Goal: Ask a question

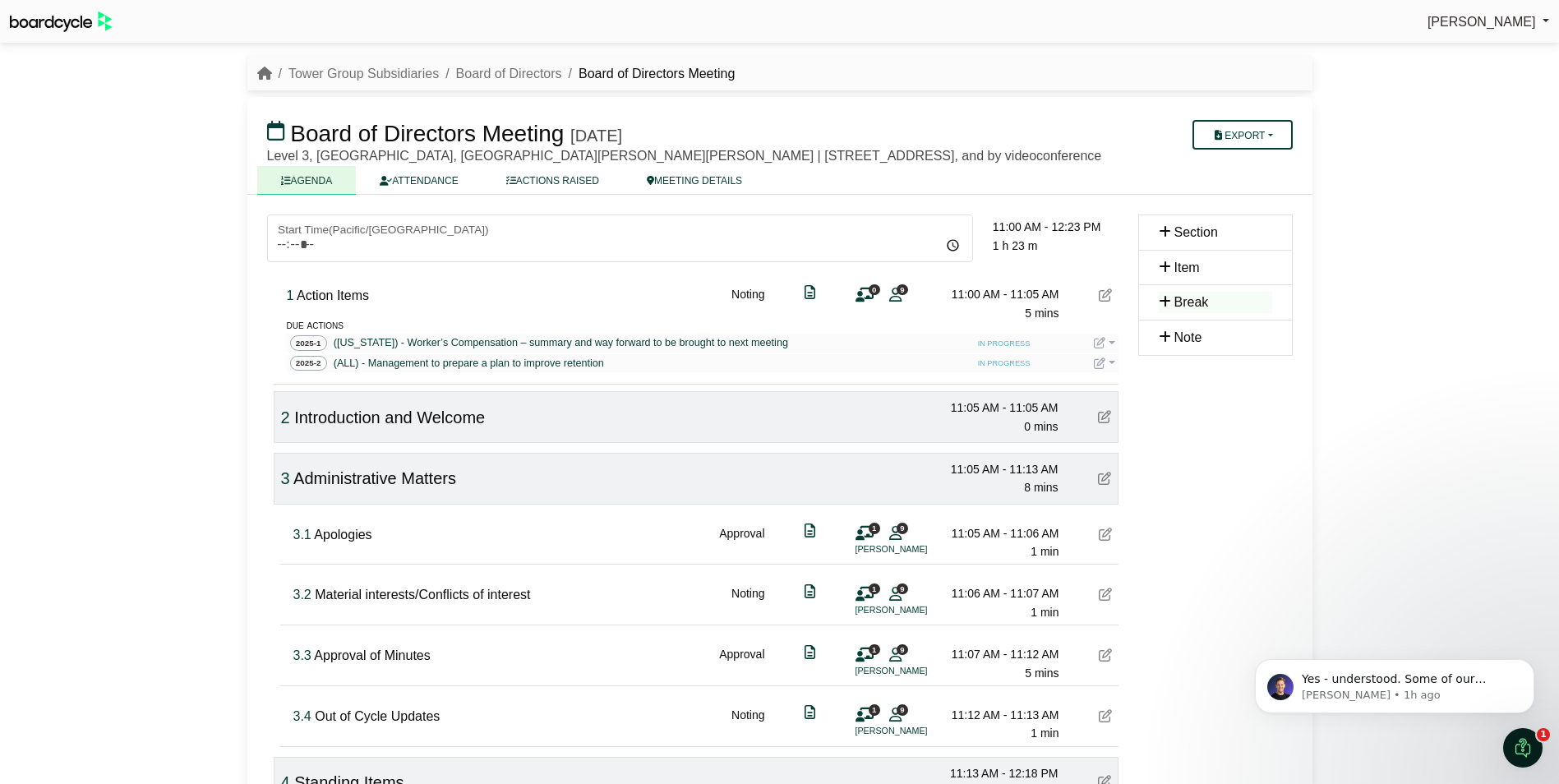
scroll to position [801, 0]
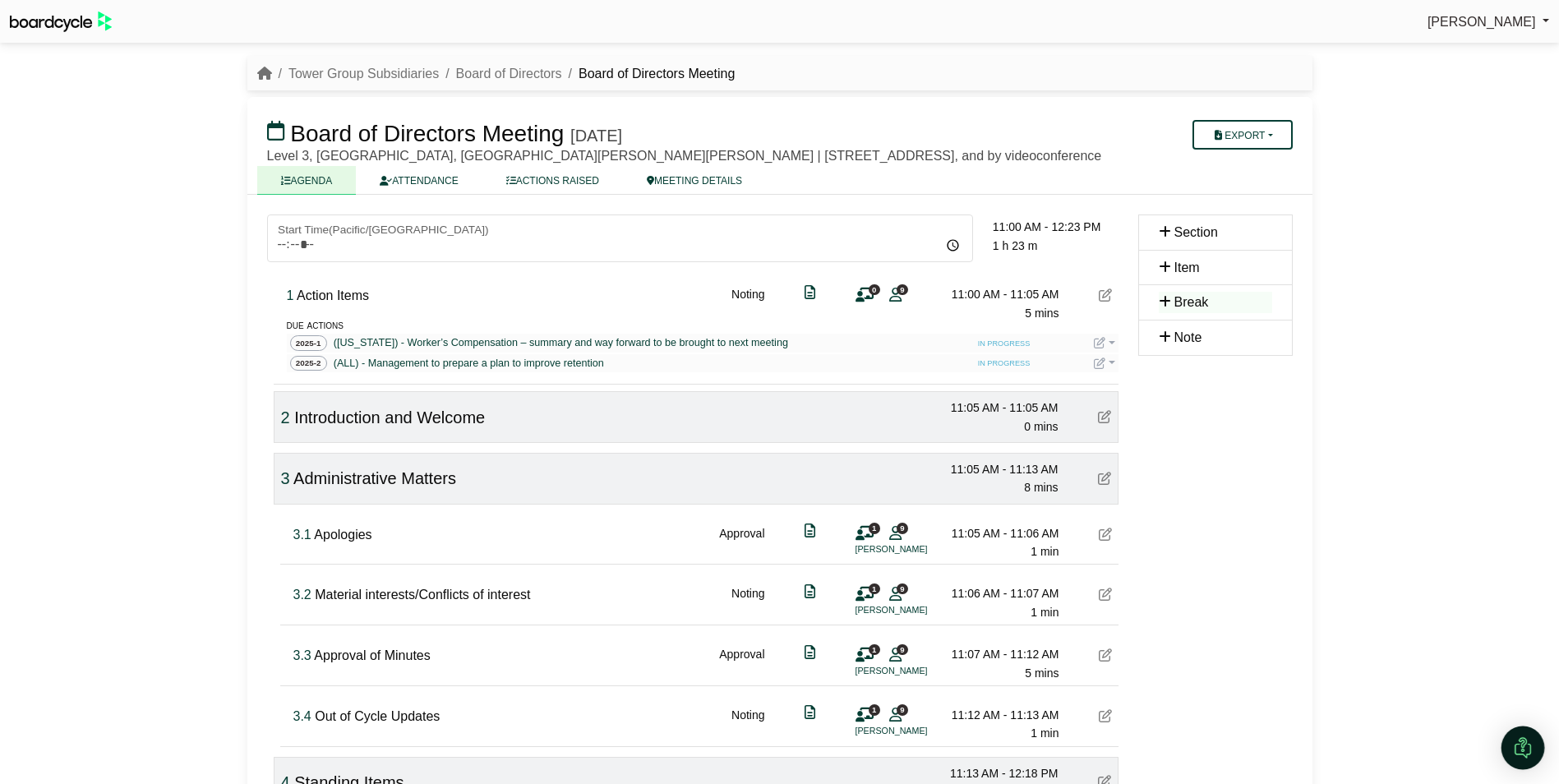
click at [1521, 751] on img "Open Intercom Messenger" at bounding box center [1523, 748] width 22 height 22
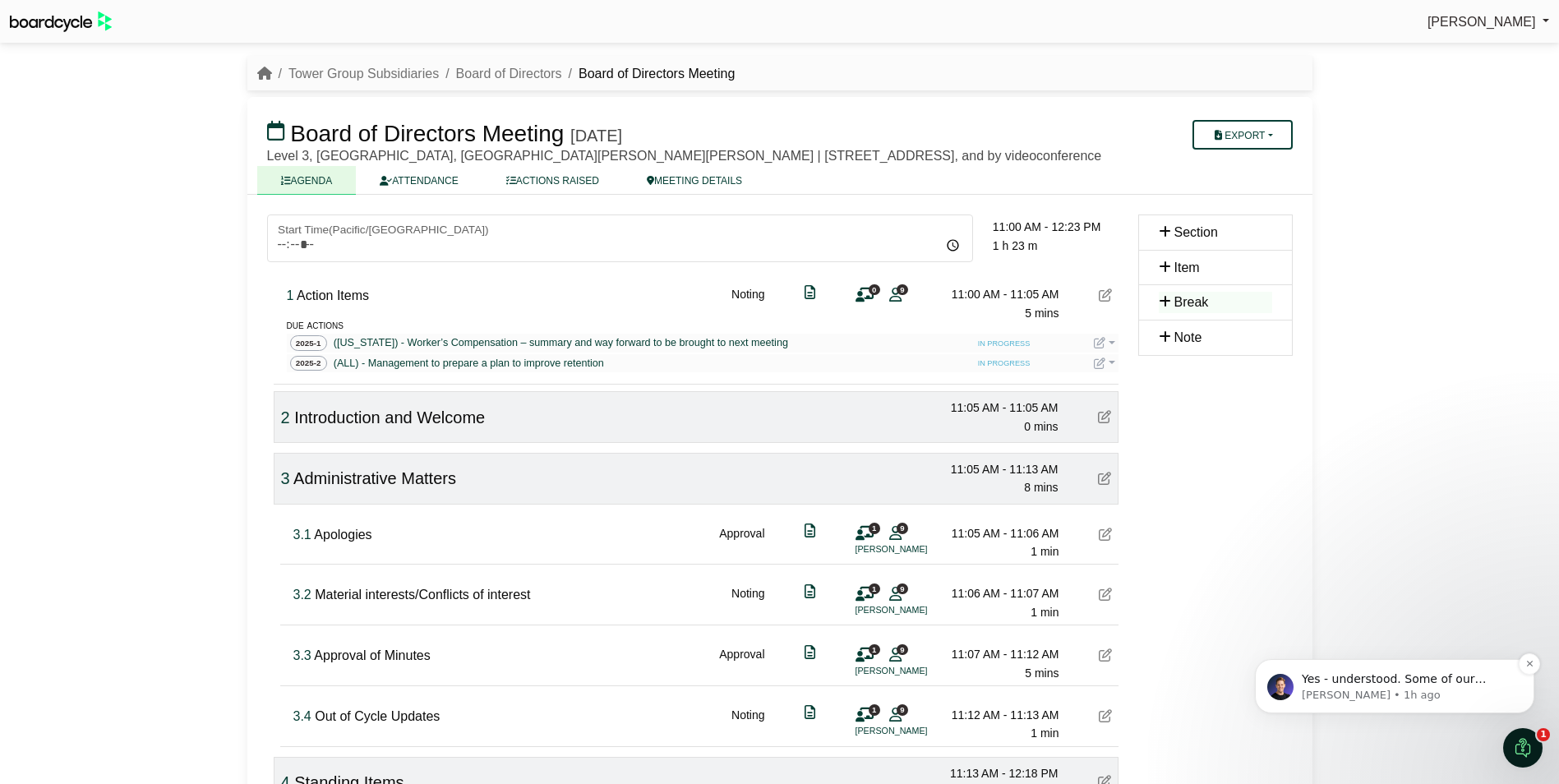
click at [1380, 684] on span "Yes - understood. Some of our customers who have been with us for 1 year now ar…" at bounding box center [1408, 752] width 212 height 160
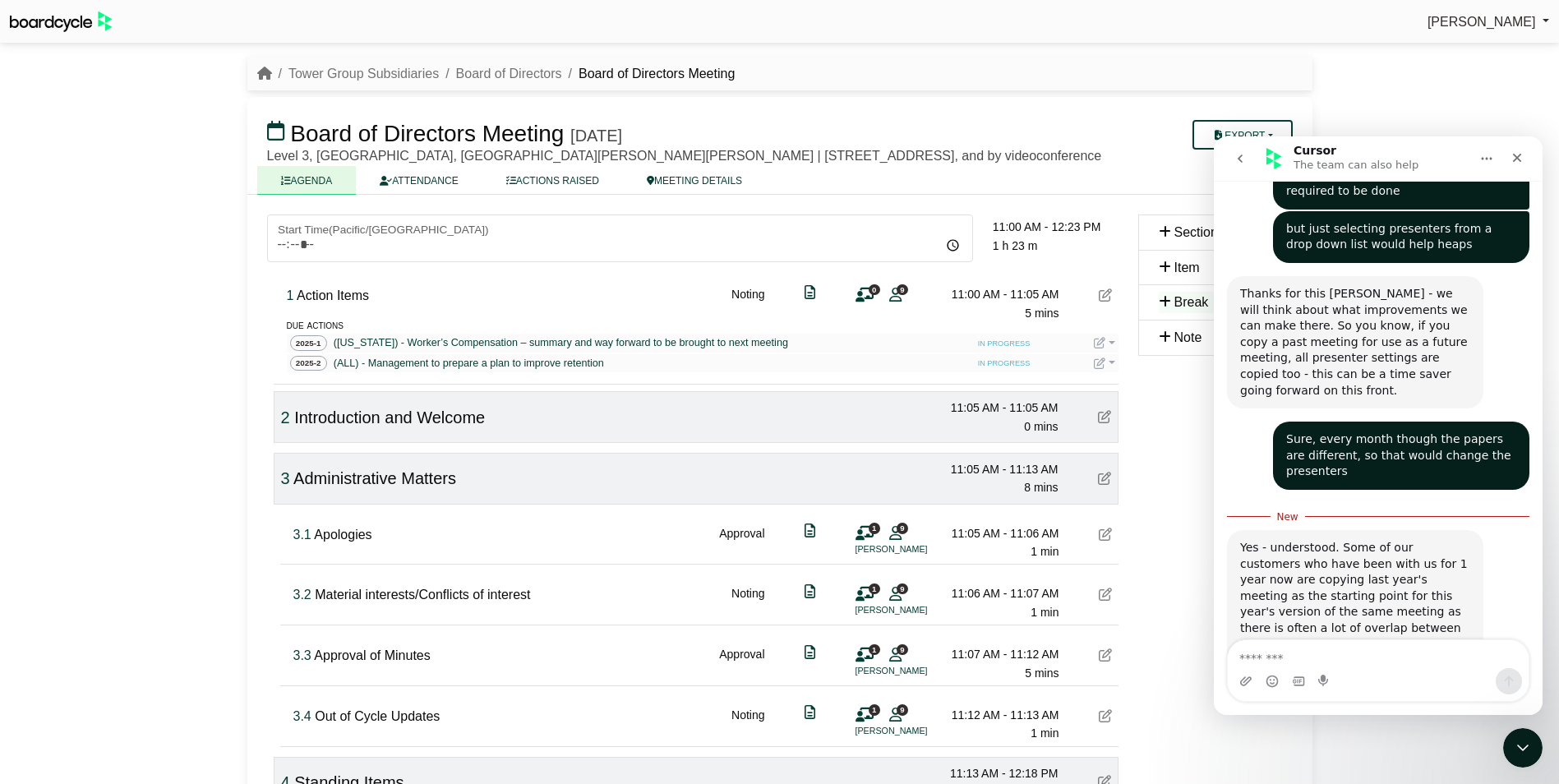
scroll to position [785, 0]
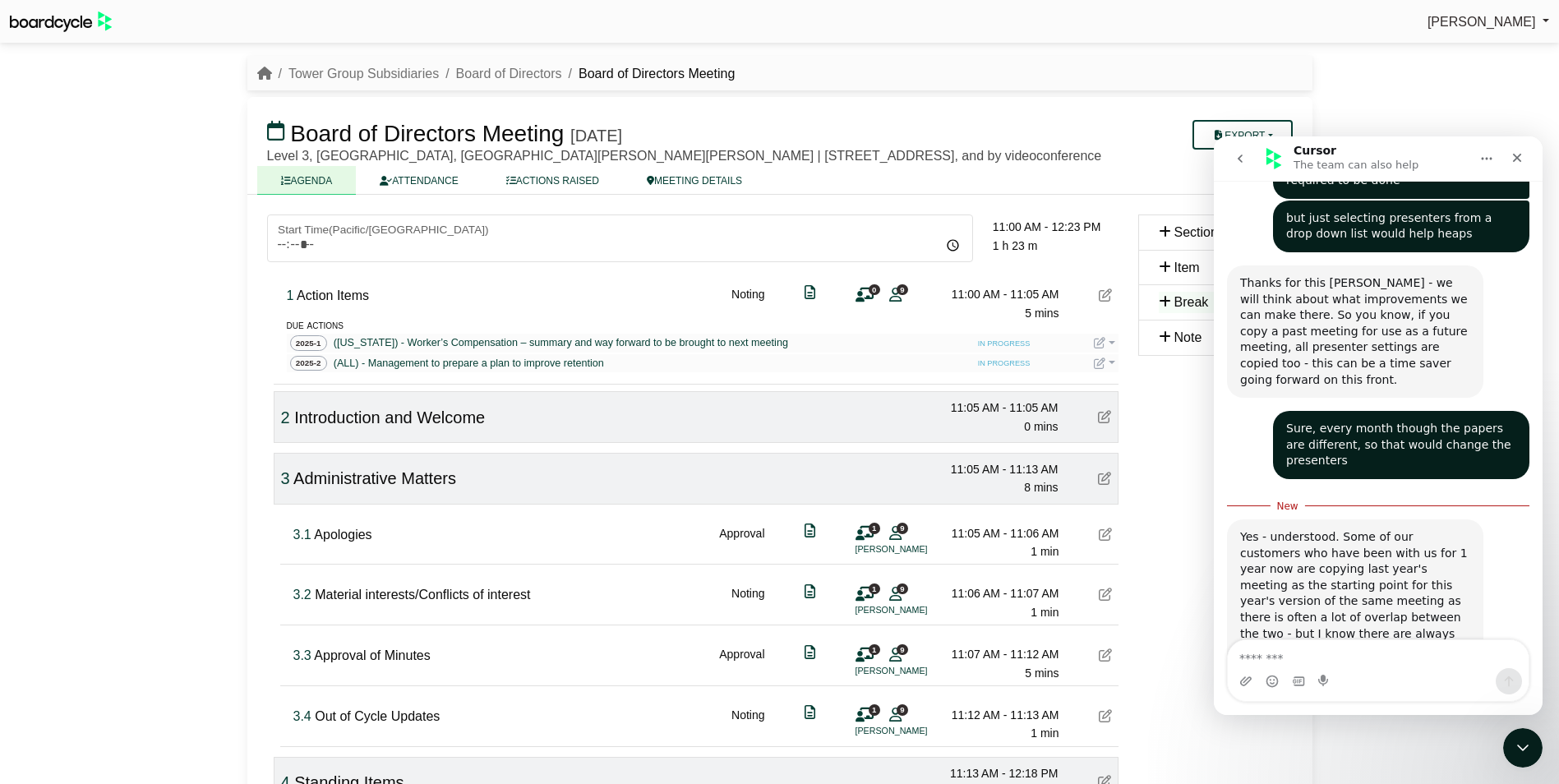
click at [1346, 538] on div "Yes - understood. Some of our customers who have been with us for 1 year now ar…" at bounding box center [1355, 601] width 230 height 144
click at [1380, 568] on div "Yes - understood. Some of our customers who have been with us for 1 year now ar…" at bounding box center [1355, 601] width 230 height 144
click at [1355, 658] on textarea "Message…" at bounding box center [1378, 655] width 301 height 28
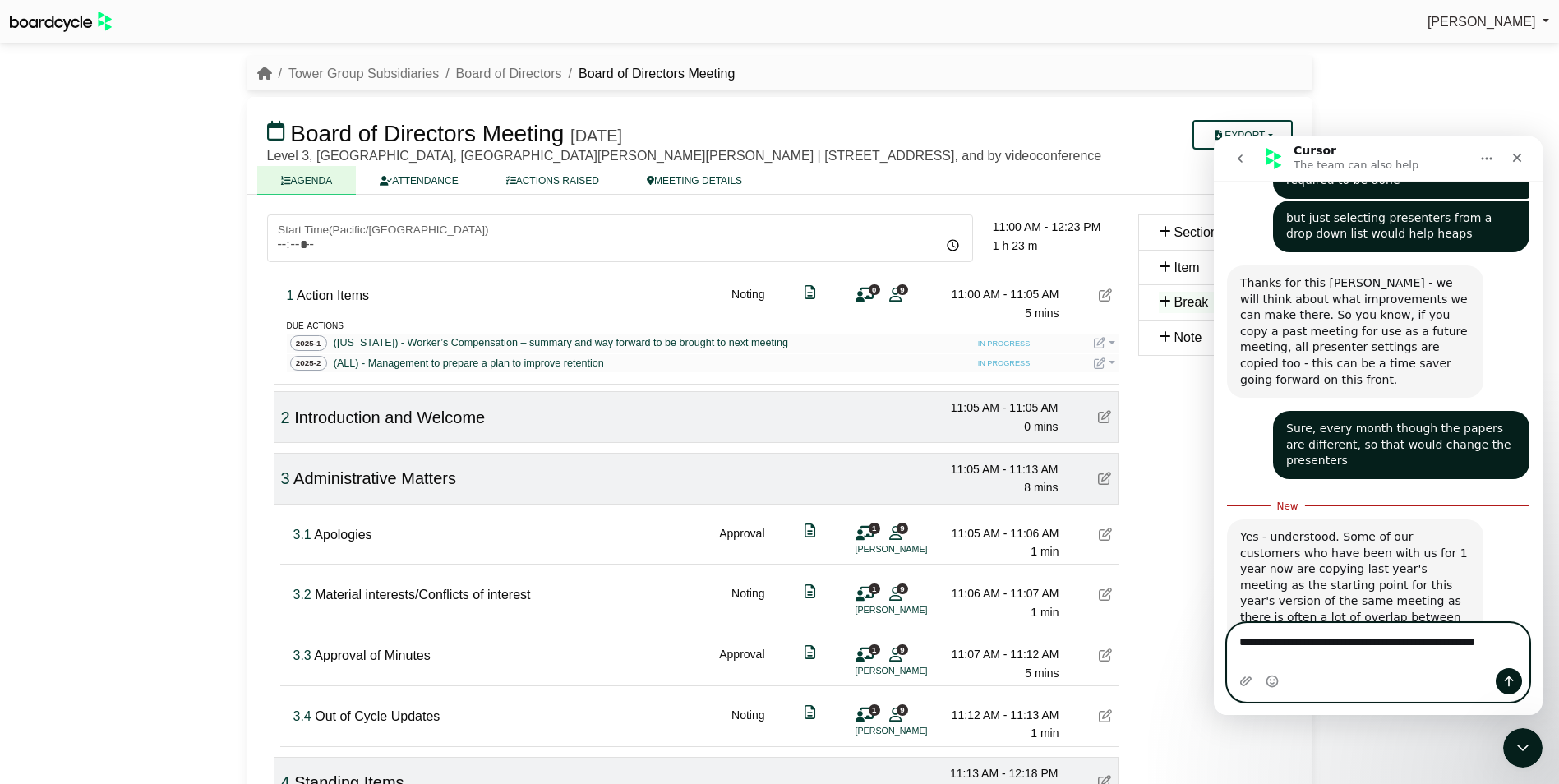
type textarea "**********"
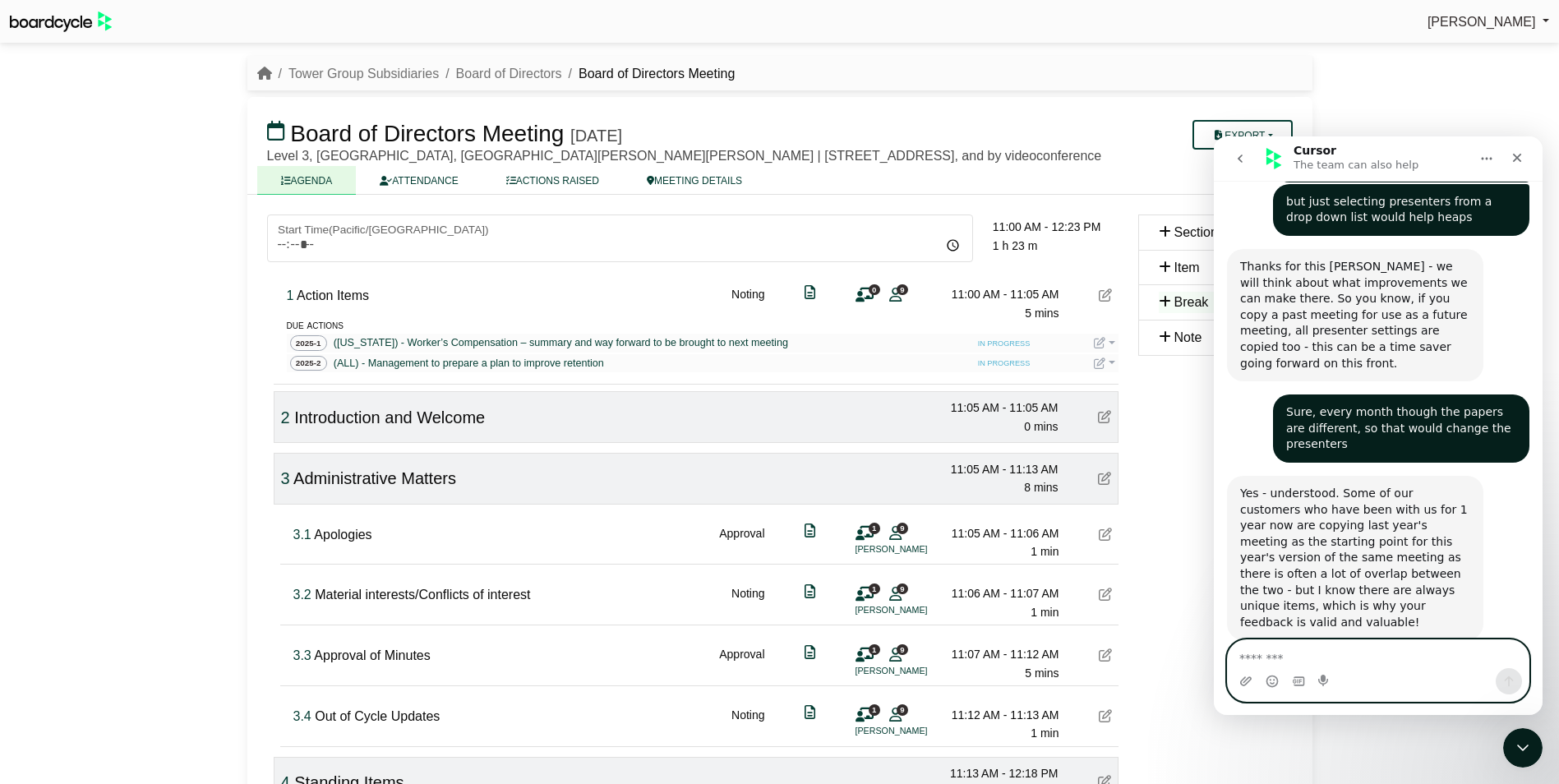
scroll to position [823, 0]
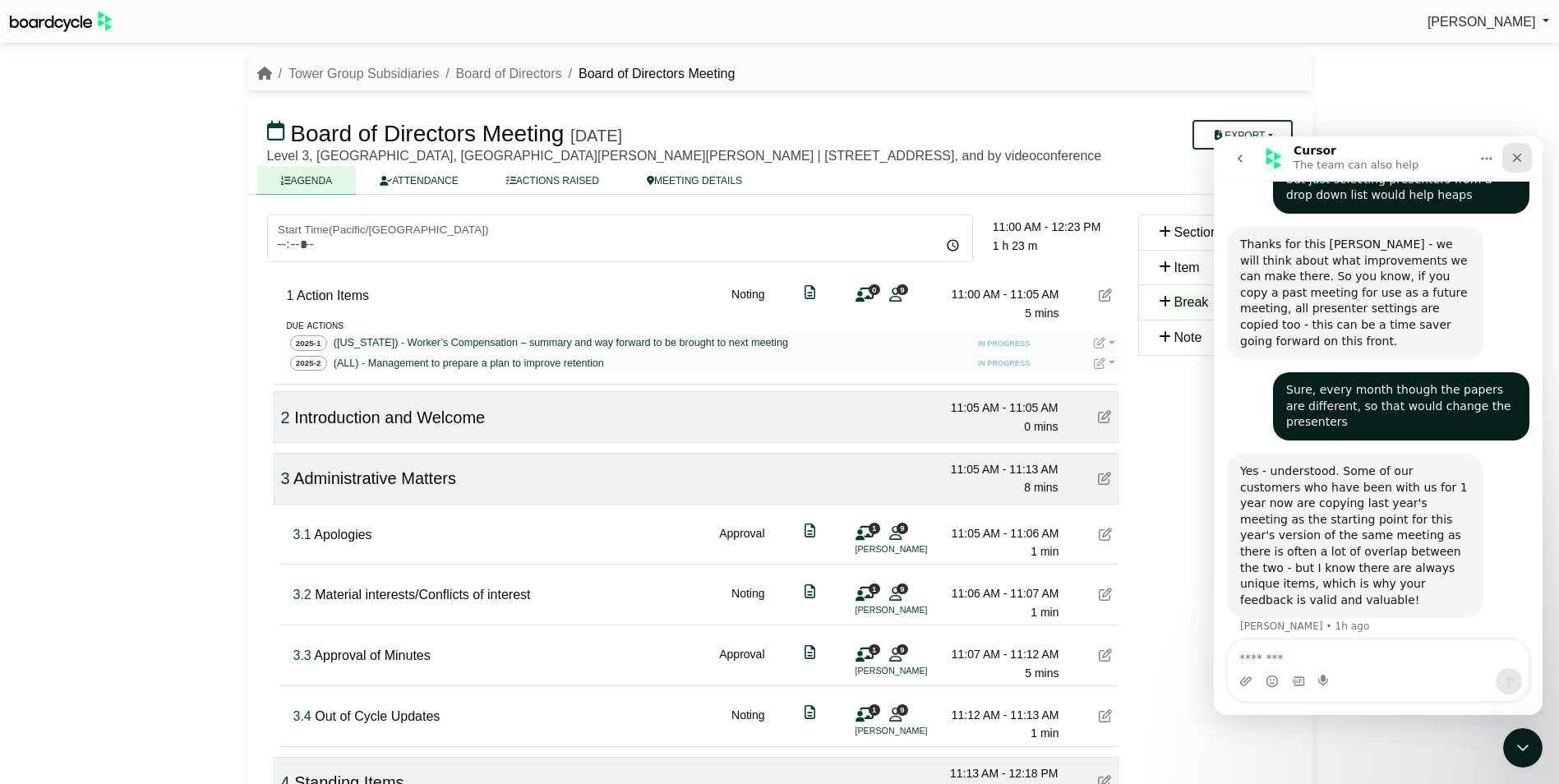
click at [1521, 153] on icon "Close" at bounding box center [1517, 158] width 13 height 13
